Goal: Transaction & Acquisition: Book appointment/travel/reservation

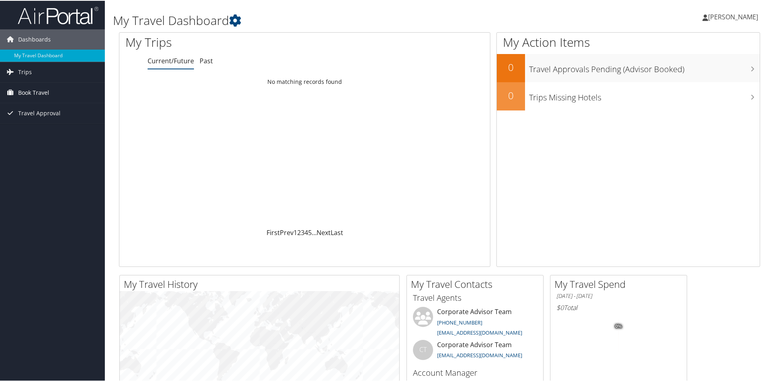
click at [26, 92] on span "Book Travel" at bounding box center [33, 92] width 31 height 20
click at [56, 133] on link "Book/Manage Online Trips" at bounding box center [52, 132] width 105 height 12
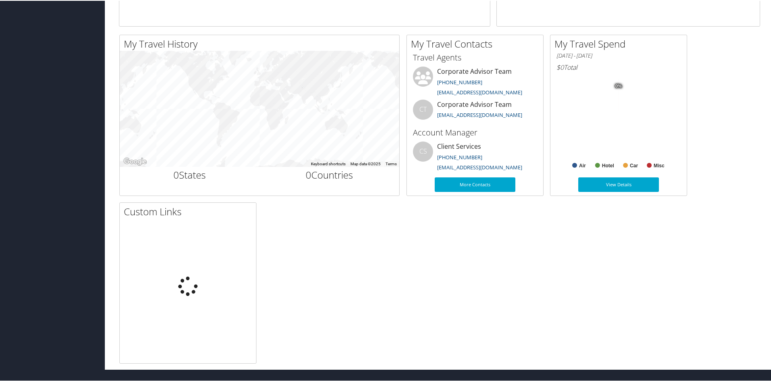
scroll to position [236, 0]
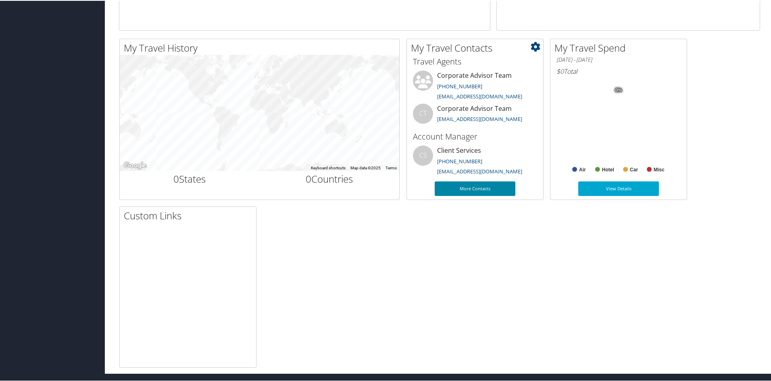
click at [449, 183] on link "More Contacts" at bounding box center [475, 188] width 81 height 15
